Goal: Task Accomplishment & Management: Use online tool/utility

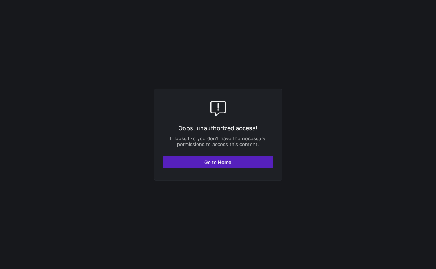
click at [211, 165] on span "Go to Home" at bounding box center [218, 163] width 27 height 6
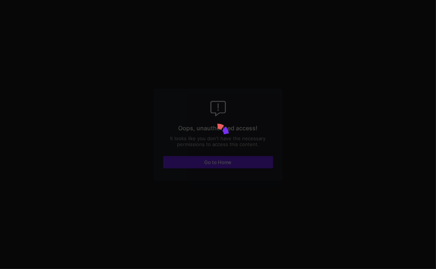
click at [206, 161] on div at bounding box center [218, 134] width 436 height 269
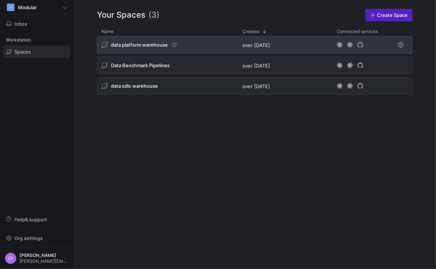
click at [136, 47] on span "data platform warehouse" at bounding box center [139, 45] width 57 height 6
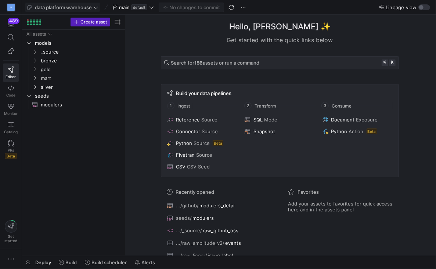
click at [96, 8] on icon at bounding box center [95, 7] width 5 height 5
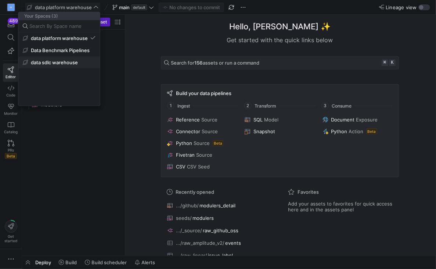
click at [60, 64] on span "data sdlc warehouse" at bounding box center [54, 63] width 47 height 6
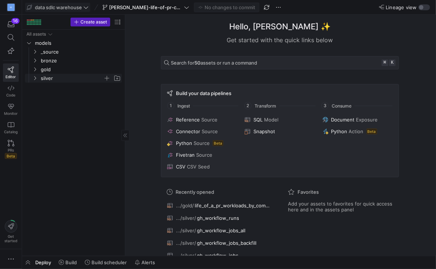
click at [36, 79] on icon "Press SPACE to select this row." at bounding box center [34, 78] width 5 height 4
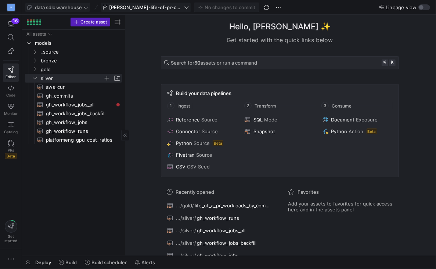
click at [189, 7] on icon at bounding box center [186, 7] width 5 height 5
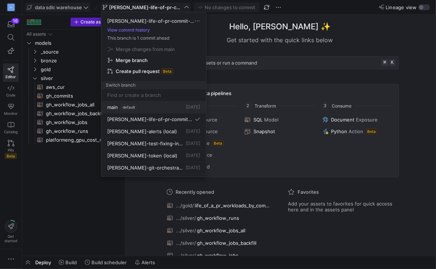
click at [160, 109] on div "main default 5 days ago" at bounding box center [153, 107] width 93 height 6
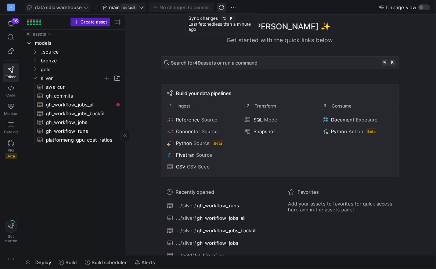
click at [223, 9] on span "button" at bounding box center [221, 7] width 9 height 9
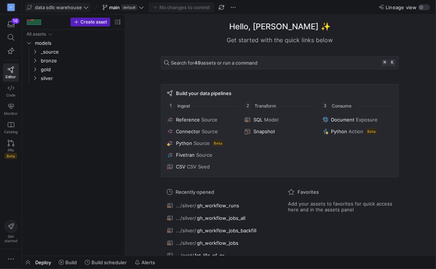
click at [89, 5] on span at bounding box center [57, 7] width 65 height 9
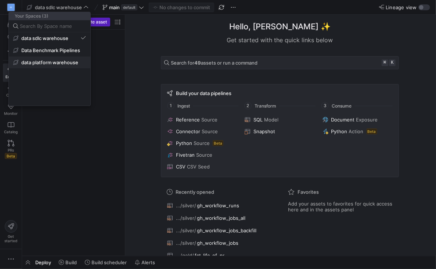
click at [55, 61] on span "data platform warehouse" at bounding box center [49, 63] width 57 height 6
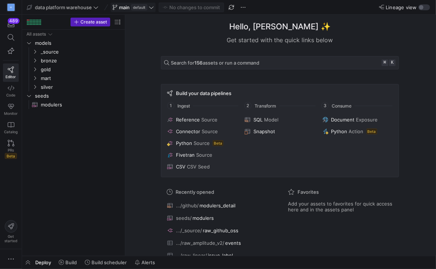
click at [152, 8] on icon at bounding box center [151, 7] width 5 height 5
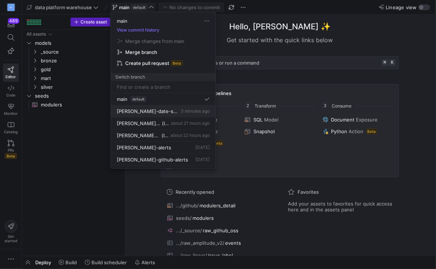
click at [151, 115] on button "erica-date-spines 3 minutes ago" at bounding box center [163, 111] width 105 height 12
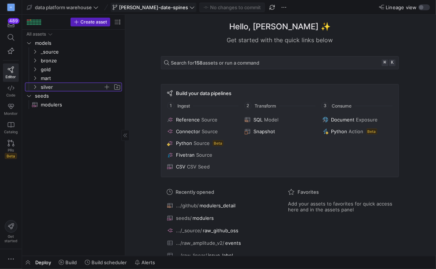
click at [35, 90] on y42-icon "Press SPACE to select this row." at bounding box center [35, 87] width 6 height 6
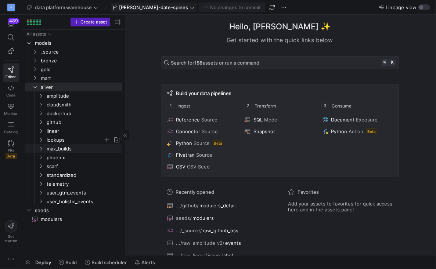
click at [41, 143] on span "lookups" at bounding box center [79, 140] width 85 height 8
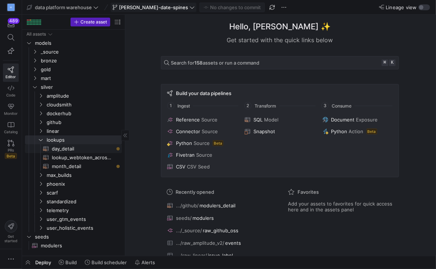
click at [71, 148] on span "day_detail​​​​​​​​​​" at bounding box center [83, 149] width 62 height 8
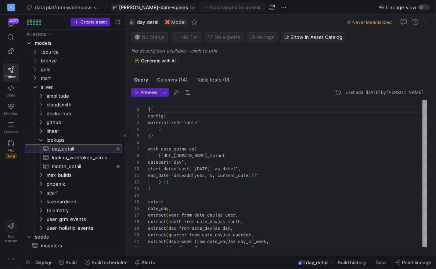
scroll to position [66, 0]
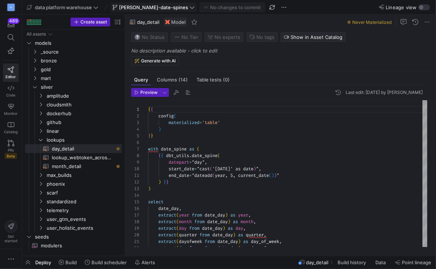
click at [40, 263] on span "Deploy" at bounding box center [43, 263] width 16 height 6
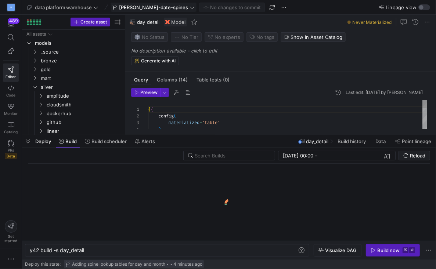
scroll to position [0, 54]
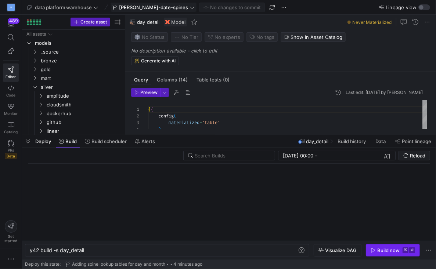
click at [378, 250] on div "Build now" at bounding box center [388, 251] width 22 height 6
click at [67, 252] on div "y42 build -s day_detail" at bounding box center [164, 251] width 268 height 6
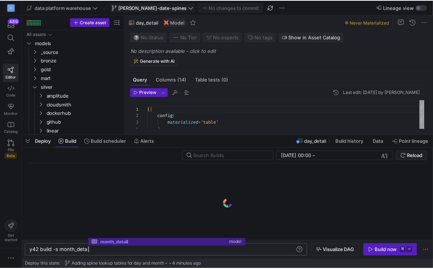
scroll to position [0, 61]
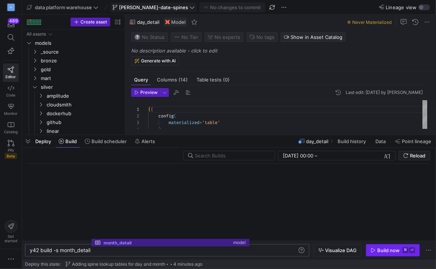
type textarea "y42 build -s month_detail"
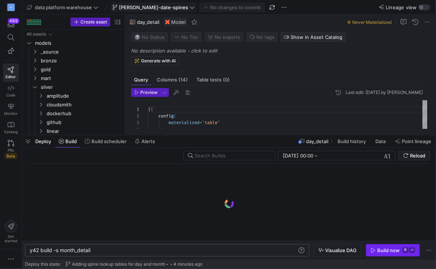
click at [385, 254] on div "Build now" at bounding box center [388, 251] width 22 height 6
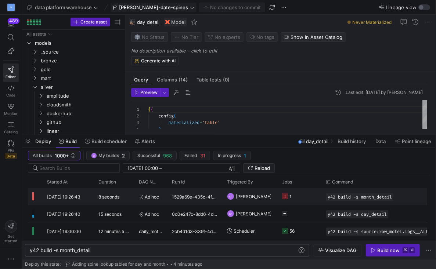
click at [303, 198] on y42-job-status-cell-renderer "1" at bounding box center [299, 197] width 35 height 16
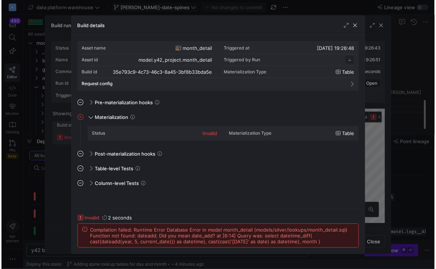
scroll to position [66, 0]
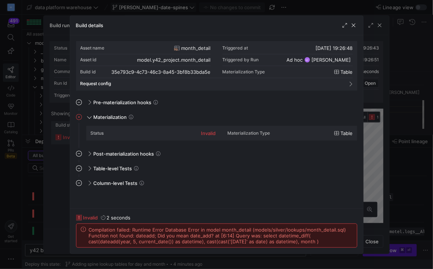
drag, startPoint x: 286, startPoint y: 240, endPoint x: 86, endPoint y: 230, distance: 199.8
click at [86, 230] on div "Compilation failed: Runtime Error Database Error in model month_detail (models/…" at bounding box center [217, 236] width 272 height 18
copy span "Compilation failed: Runtime Error Database Error in model month_detail (models/…"
click at [353, 26] on span "button" at bounding box center [353, 25] width 7 height 7
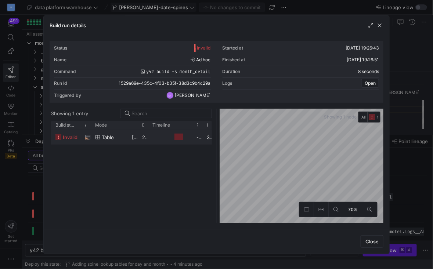
click at [350, 23] on div "Build run details" at bounding box center [217, 25] width 346 height 19
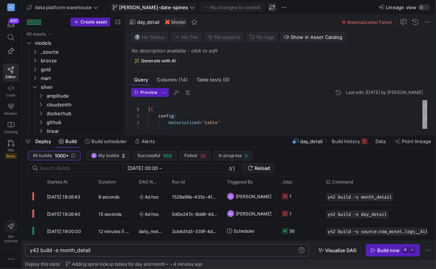
click at [268, 7] on span "button" at bounding box center [272, 7] width 9 height 9
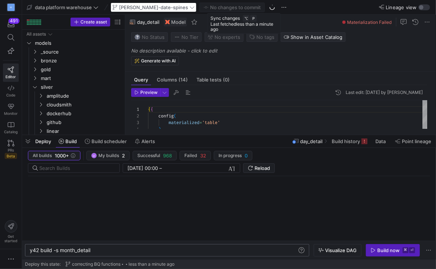
type textarea "{{ config( materialized='table' ) }} with date_spine as ( select date_day from …"
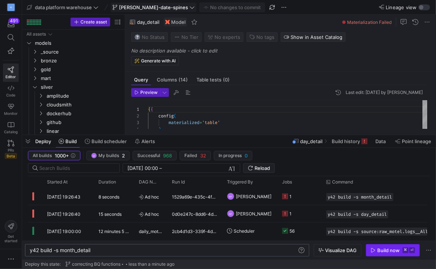
click at [372, 250] on icon "button" at bounding box center [374, 250] width 4 height 4
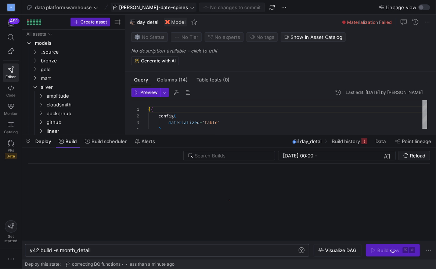
click at [79, 251] on div "y42 build -s month_detail" at bounding box center [164, 251] width 268 height 6
type textarea "y42 build -s day_detail"
click at [387, 251] on div "Build now" at bounding box center [388, 251] width 22 height 6
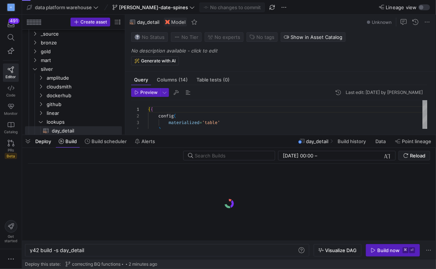
scroll to position [0, 54]
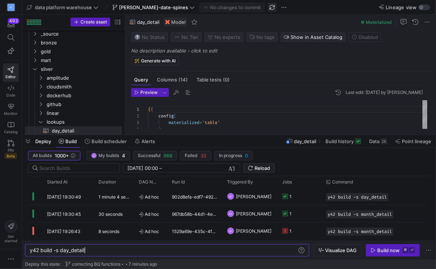
click at [268, 8] on span "button" at bounding box center [272, 7] width 9 height 9
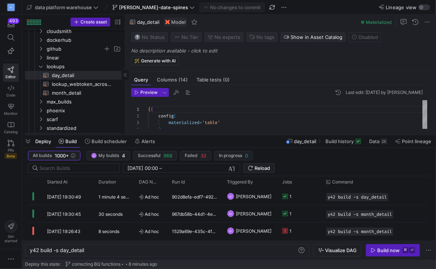
scroll to position [115, 0]
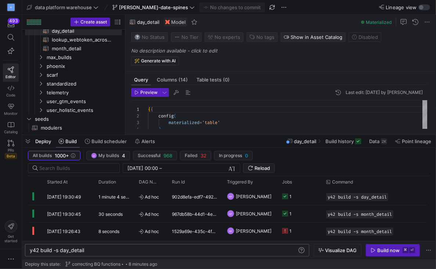
click at [66, 248] on div "y42 build -s day_detail" at bounding box center [164, 251] width 268 height 6
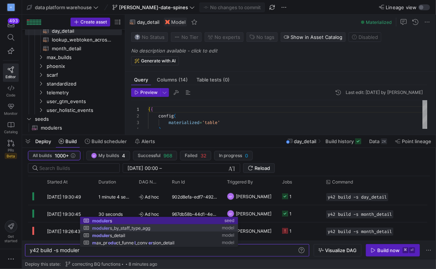
scroll to position [0, 99]
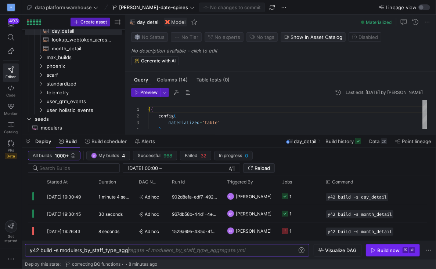
type textarea "y42 build -s modulers_by_staff_type_agg"
click at [387, 250] on div "Build now" at bounding box center [388, 251] width 22 height 6
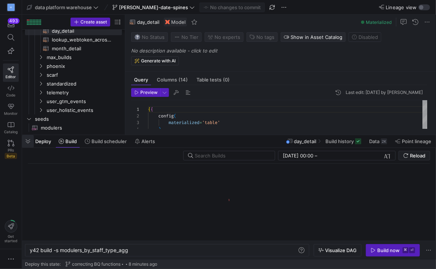
click at [32, 141] on span "button" at bounding box center [28, 141] width 12 height 12
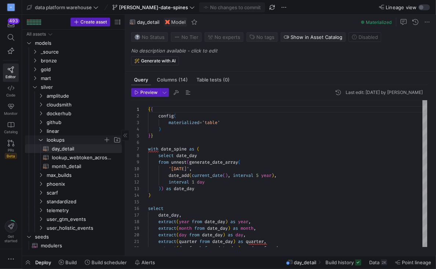
click at [40, 139] on icon "Press SPACE to select this row." at bounding box center [40, 140] width 5 height 4
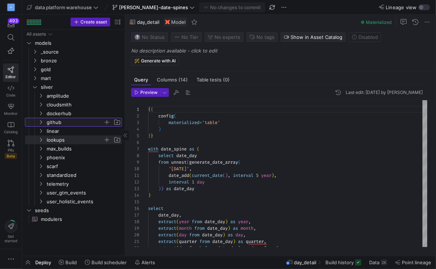
click at [39, 122] on icon "Press SPACE to select this row." at bounding box center [40, 122] width 5 height 4
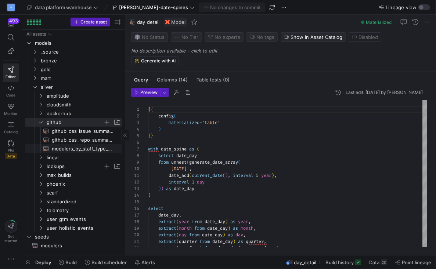
click at [68, 149] on span "modulers_by_staff_type_agg​​​​​​​​​​" at bounding box center [83, 149] width 62 height 8
type textarea "{{ config(materialized="table") }} select sum(case when is_technical_staff is t…"
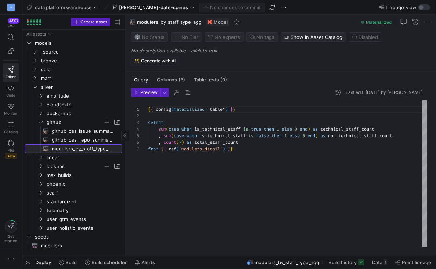
scroll to position [39, 0]
click at [45, 261] on span "Deploy" at bounding box center [43, 263] width 16 height 6
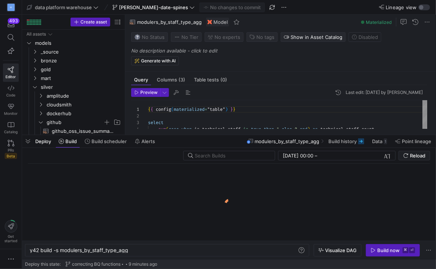
scroll to position [0, 99]
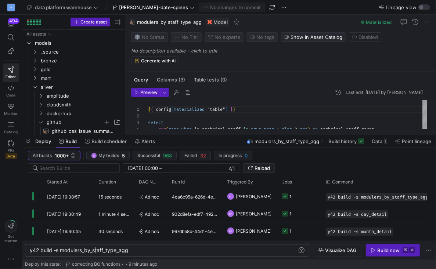
click at [96, 251] on div "y42 build -s modulers_by_staff_type_agg" at bounding box center [164, 251] width 268 height 6
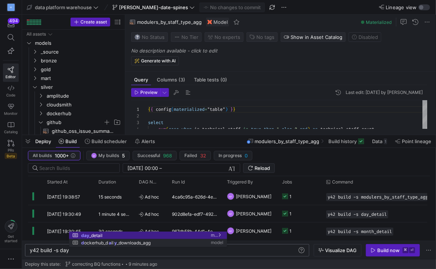
scroll to position [0, 54]
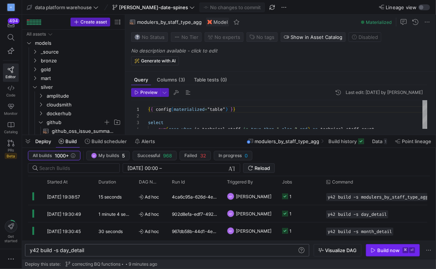
click at [379, 255] on span "button" at bounding box center [392, 251] width 53 height 12
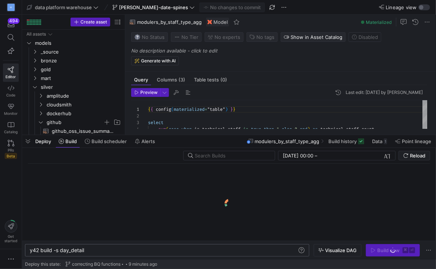
click at [71, 249] on div "y42 build -s day_detail" at bounding box center [164, 251] width 268 height 6
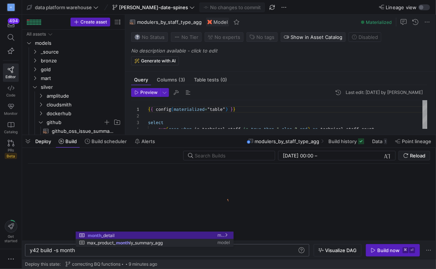
scroll to position [0, 61]
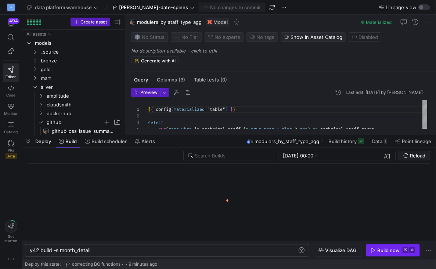
click at [386, 251] on div "Build now" at bounding box center [388, 251] width 22 height 6
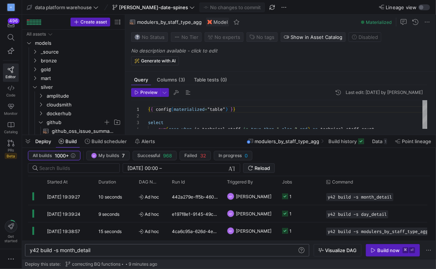
click at [74, 254] on div "y42 build -s month_detail" at bounding box center [164, 251] width 268 height 6
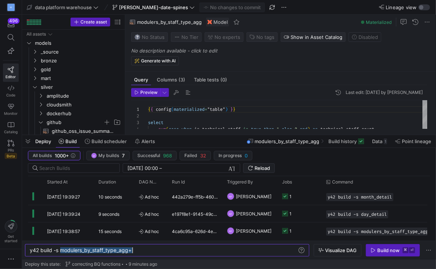
click at [60, 252] on div "y42 build -s modulers_by_staff_type_agg+" at bounding box center [164, 251] width 268 height 6
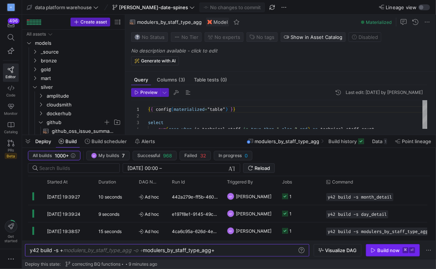
type textarea "y42 build -s +modulers_by_staff_type_agg+"
click at [376, 250] on icon "button" at bounding box center [373, 250] width 5 height 5
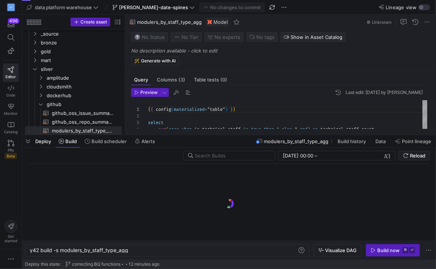
scroll to position [0, 99]
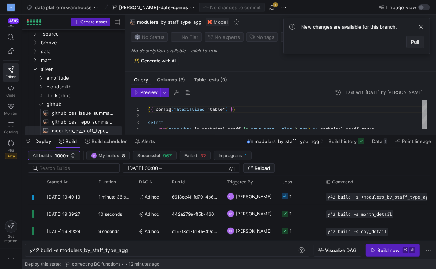
click at [418, 39] on span "Pull" at bounding box center [415, 42] width 8 height 6
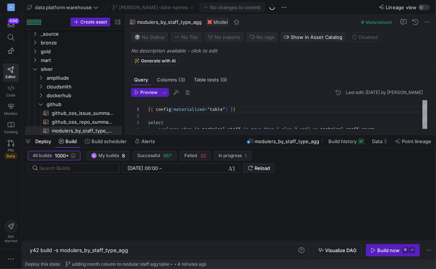
type textarea "{{ config(materialized="table") }} with months as ( select date_month as month_…"
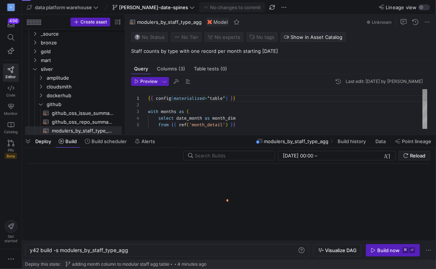
scroll to position [66, 0]
click at [61, 250] on div "y42 build -s modulers_by_staff_type_agg" at bounding box center [164, 251] width 268 height 6
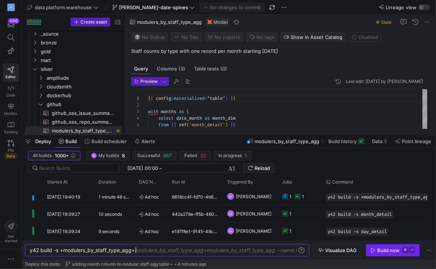
click at [380, 251] on div "Build now" at bounding box center [388, 251] width 22 height 6
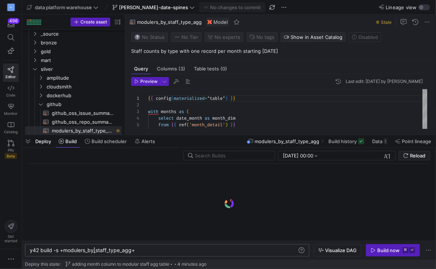
click at [93, 248] on div "y42 build -s +modulers_by_staff_type_agg+" at bounding box center [164, 251] width 268 height 6
click at [219, 243] on y42-orchestration-inline-build "y42 build -s +month_detail+ y42 build -s +month_detail+ Visualize DAG Build now…" at bounding box center [229, 250] width 414 height 19
click at [380, 251] on div "Build now" at bounding box center [388, 251] width 22 height 6
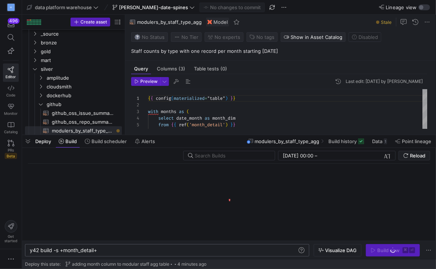
click at [69, 254] on div "y42 build -s +month_detail+" at bounding box center [164, 251] width 268 height 6
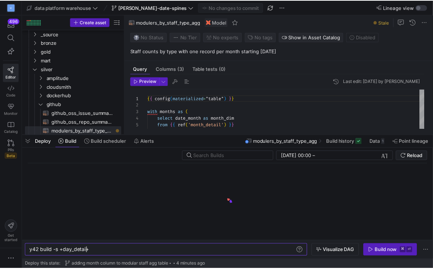
scroll to position [0, 58]
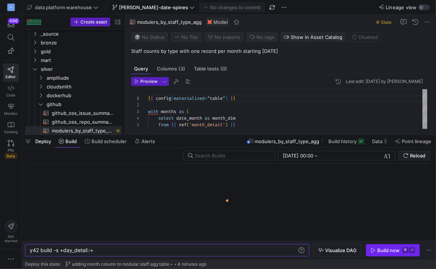
click at [377, 255] on span "button" at bounding box center [392, 251] width 53 height 12
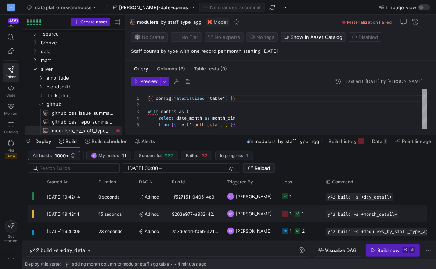
click at [316, 216] on y42-job-status-cell-renderer "1 1" at bounding box center [299, 214] width 35 height 16
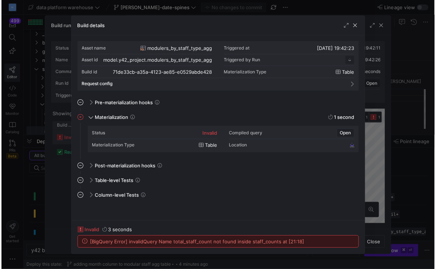
scroll to position [66, 0]
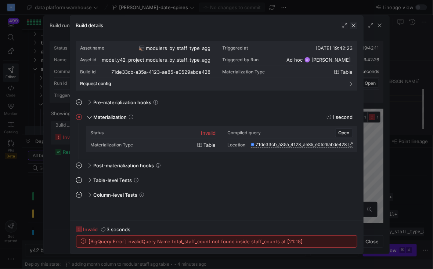
click at [354, 25] on span "button" at bounding box center [353, 25] width 7 height 7
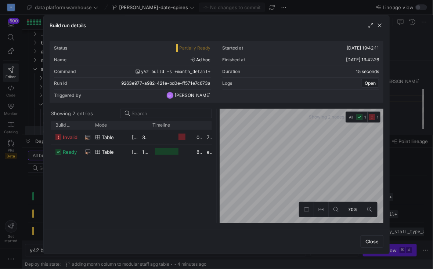
click at [377, 25] on div at bounding box center [376, 25] width 16 height 7
click at [384, 25] on span "button" at bounding box center [379, 25] width 7 height 7
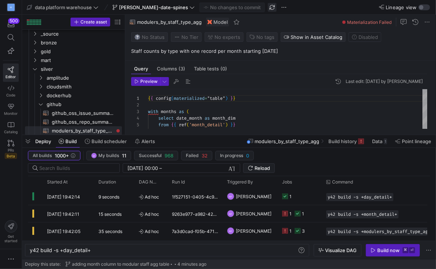
click at [268, 8] on span "button" at bounding box center [272, 7] width 9 height 9
click at [385, 255] on span "button" at bounding box center [392, 251] width 53 height 12
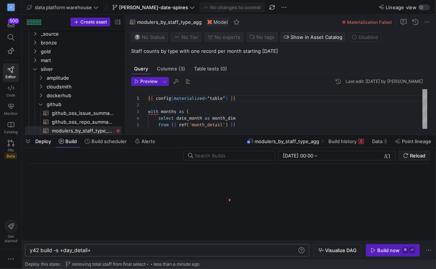
click at [70, 250] on div "y42 build -s +day_detail+" at bounding box center [164, 251] width 268 height 6
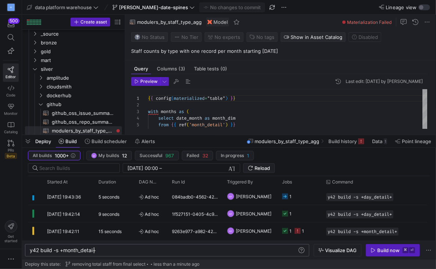
scroll to position [0, 65]
click at [376, 258] on y42-orchestration-inline-build "y42 build -s +month_detail s + y42 build -s +month_detail+ Visualize DAG Build …" at bounding box center [229, 250] width 414 height 19
click at [376, 254] on span "Build now ⌘ ⏎" at bounding box center [393, 251] width 44 height 6
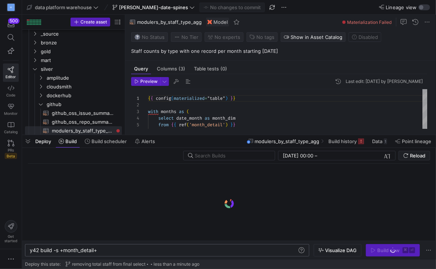
click at [76, 252] on div "y42 build -s +month_detail+" at bounding box center [164, 251] width 268 height 6
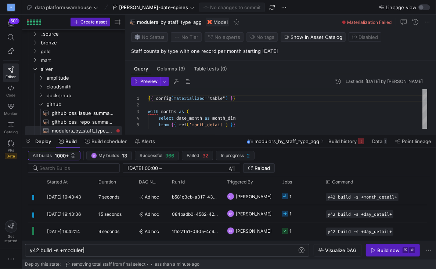
scroll to position [0, 56]
drag, startPoint x: 64, startPoint y: 252, endPoint x: 113, endPoint y: 252, distance: 49.3
click at [112, 252] on div "y42 build -s +modulers" at bounding box center [164, 251] width 268 height 6
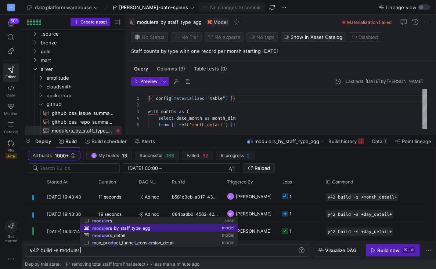
scroll to position [0, 99]
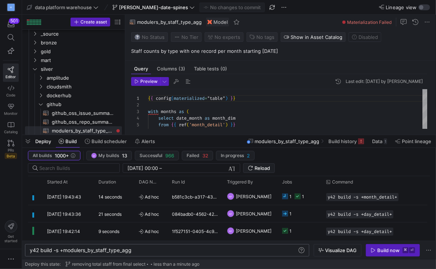
click at [156, 252] on div "y42 build -s +modulers_by_staff_type_agg" at bounding box center [164, 251] width 268 height 6
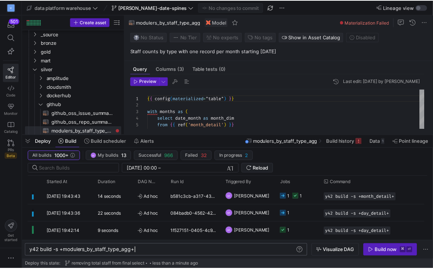
scroll to position [0, 105]
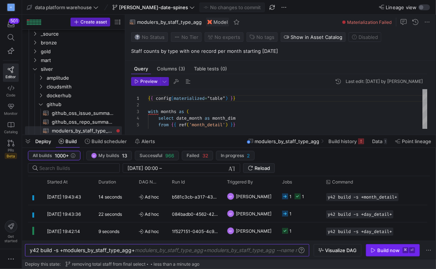
type textarea "y42 build -s +modulers_by_staff_type_agg+"
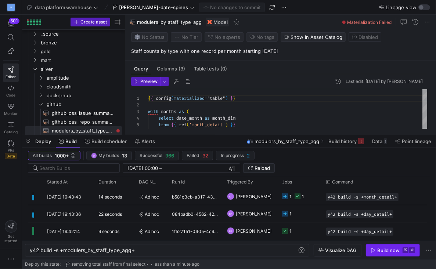
click at [386, 253] on div "Build now" at bounding box center [388, 251] width 22 height 6
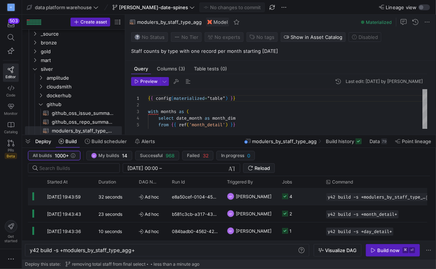
click at [386, 198] on span "y42 build -s +modulers_by_staff_type_agg+" at bounding box center [377, 197] width 98 height 5
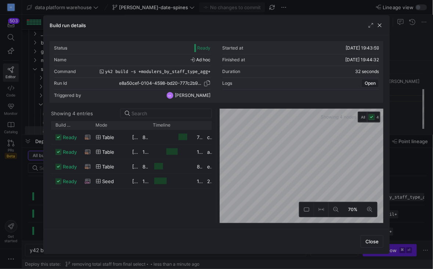
click at [208, 82] on span "button" at bounding box center [207, 83] width 7 height 7
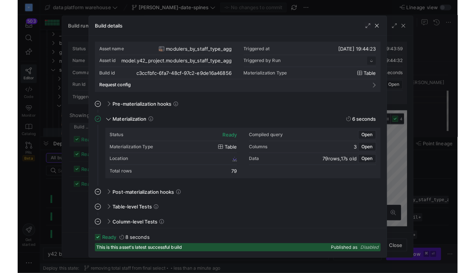
scroll to position [66, 0]
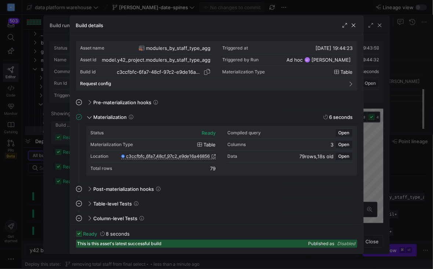
click at [207, 72] on span "button" at bounding box center [207, 71] width 7 height 7
click at [213, 157] on icon at bounding box center [214, 156] width 4 height 4
click at [355, 22] on span "button" at bounding box center [353, 25] width 7 height 7
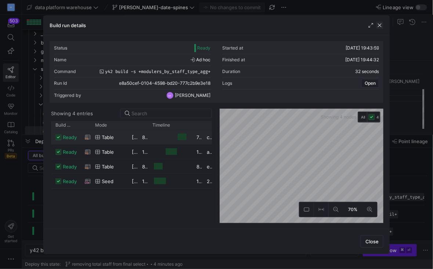
click at [382, 28] on span "button" at bounding box center [379, 25] width 7 height 7
